Goal: Check status: Check status

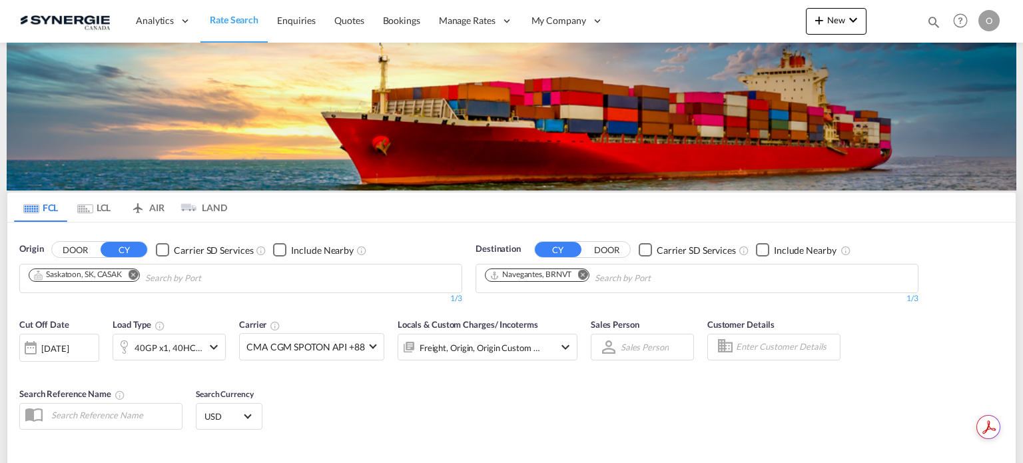
click at [926, 20] on md-icon "icon-magnify" at bounding box center [933, 22] width 15 height 15
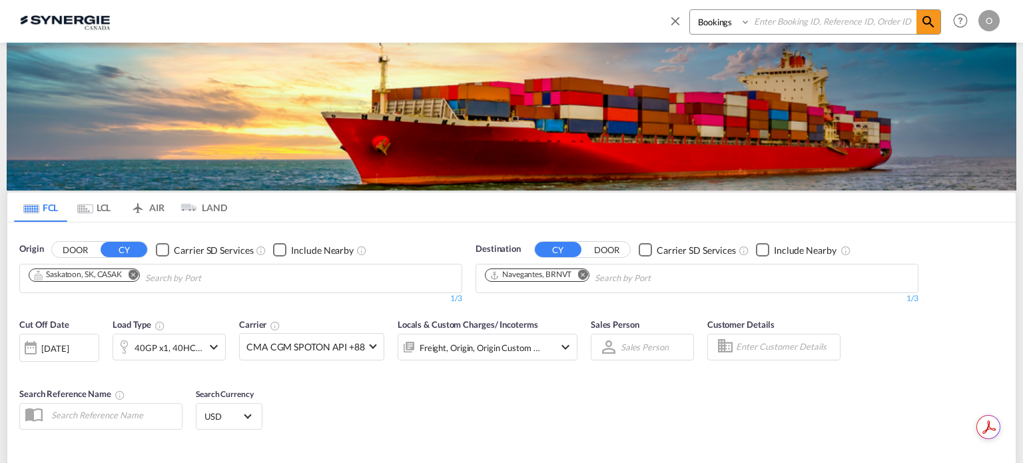
click at [715, 22] on select "Bookings Quotes Enquiries" at bounding box center [721, 22] width 63 height 24
select select "Quotes"
click at [690, 10] on select "Bookings Quotes Enquiries" at bounding box center [721, 22] width 63 height 24
click at [804, 19] on input at bounding box center [833, 21] width 166 height 23
paste input "SYC000013359"
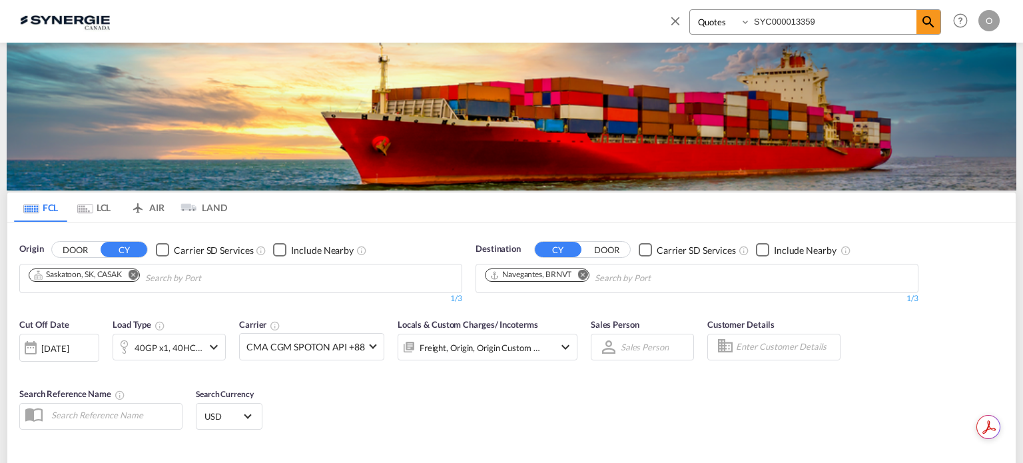
type input "SYC000013359"
click at [930, 18] on md-icon "icon-magnify" at bounding box center [928, 22] width 16 height 16
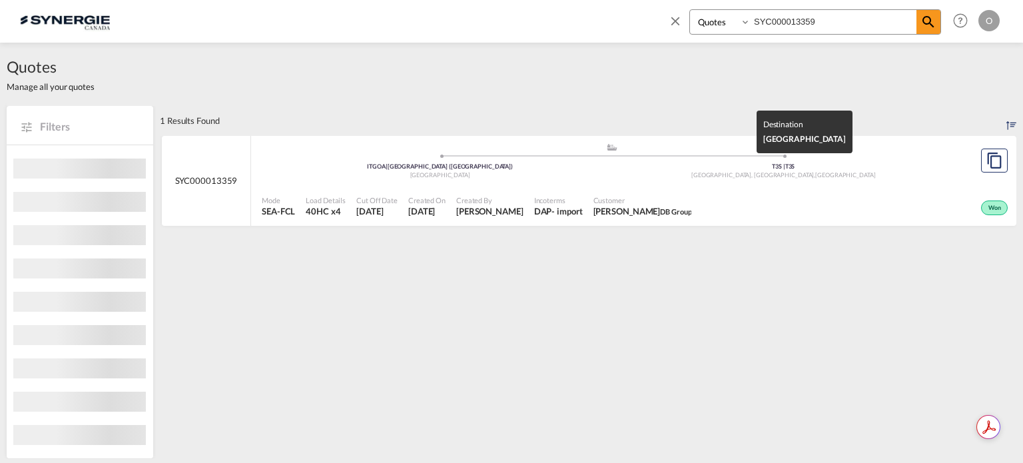
click at [874, 169] on div "T3S | T3S" at bounding box center [784, 166] width 344 height 9
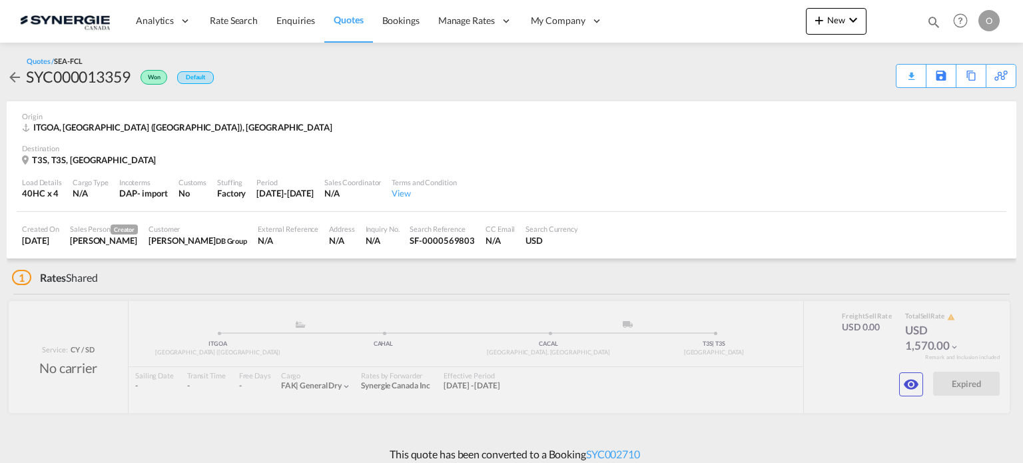
click at [907, 385] on md-icon "icon-eye" at bounding box center [911, 384] width 16 height 16
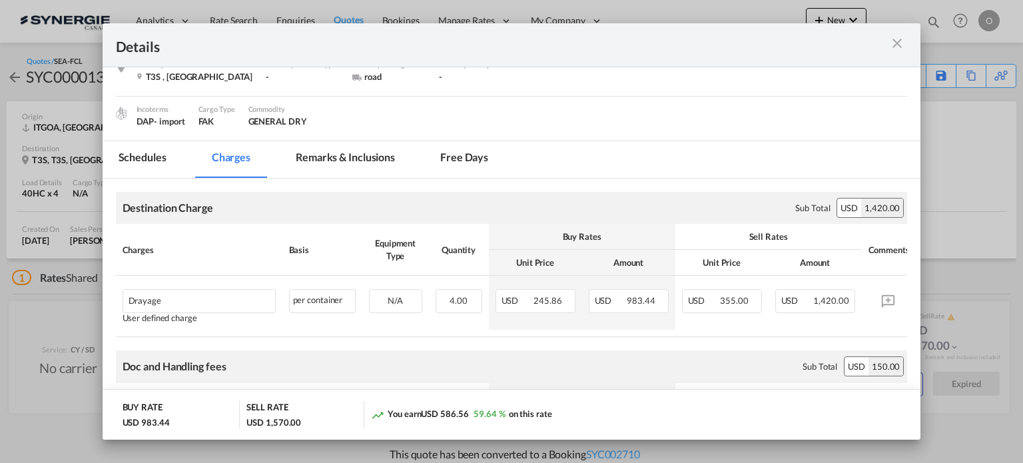
scroll to position [133, 0]
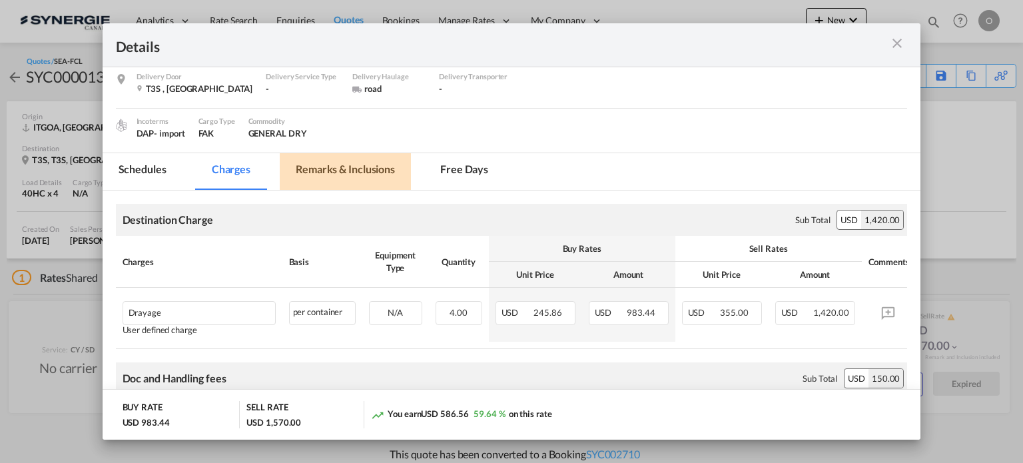
click at [342, 166] on md-tab-item "Remarks & Inclusions" at bounding box center [345, 171] width 131 height 37
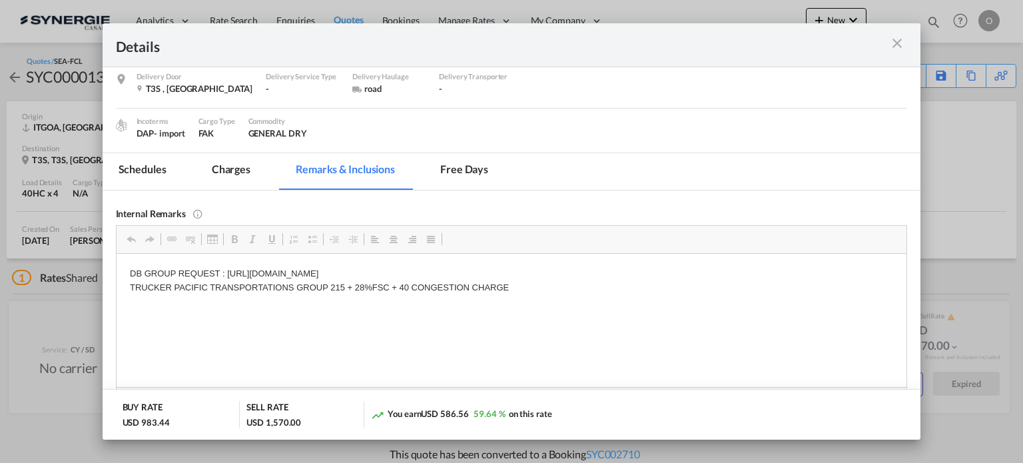
drag, startPoint x: 127, startPoint y: 283, endPoint x: 422, endPoint y: 284, distance: 295.7
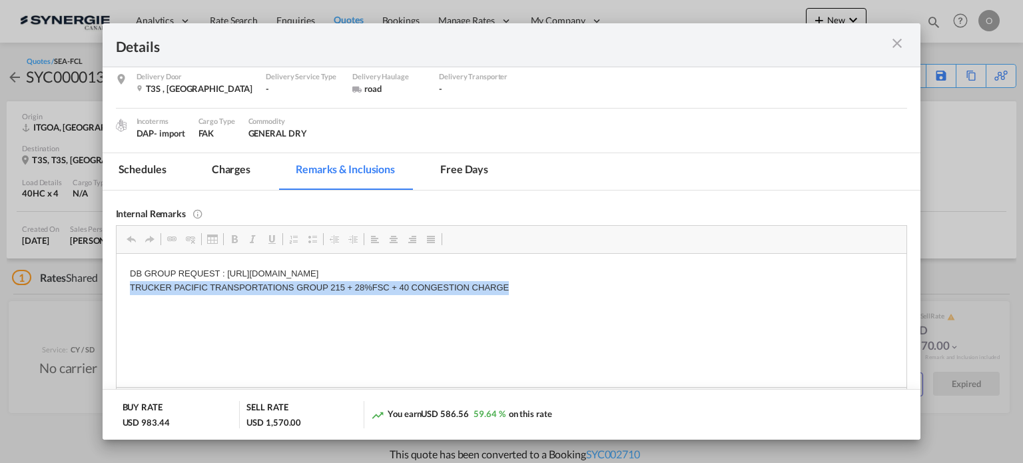
drag, startPoint x: 519, startPoint y: 288, endPoint x: 248, endPoint y: 346, distance: 277.3
click at [127, 288] on html "DB GROUP REQUEST : https://app.frontapp.com/open/cnv_py7113j?key=D-CnmCzqaWzQC9…" at bounding box center [511, 280] width 790 height 55
copy p "TRUCKER PACIFIC TRANSPORTATIONS GROUP 215 + 28%FSC + 40 CONGESTION CHARGE"
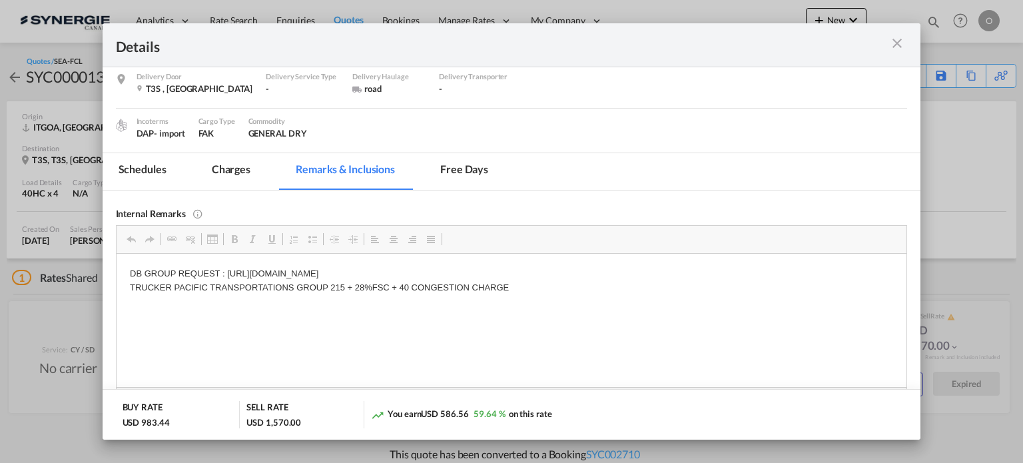
click at [903, 41] on md-icon "icon-close m-3 fg-AAA8AD cursor" at bounding box center [897, 43] width 16 height 16
